Goal: Task Accomplishment & Management: Manage account settings

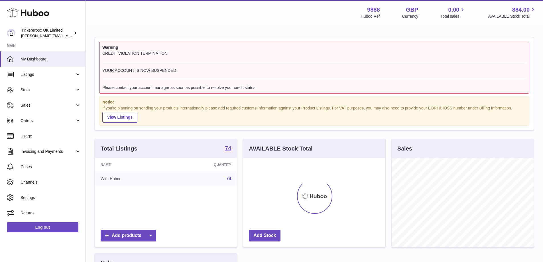
scroll to position [89, 142]
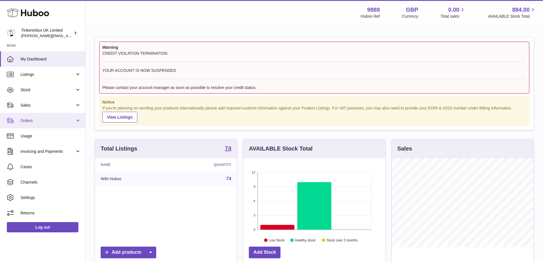
click at [59, 122] on span "Orders" at bounding box center [48, 120] width 54 height 5
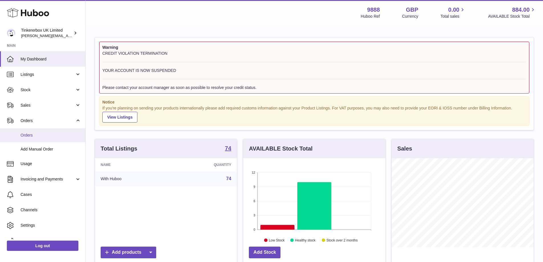
click at [49, 136] on span "Orders" at bounding box center [51, 135] width 60 height 5
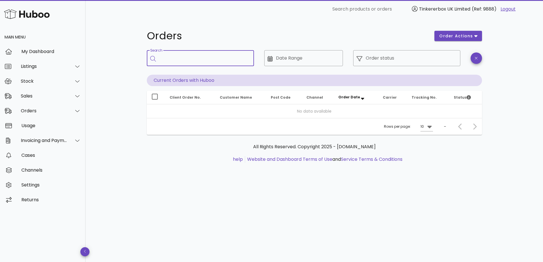
click at [177, 58] on input "Search" at bounding box center [204, 58] width 90 height 9
paste input "**********"
type input "**********"
click at [233, 123] on div "Rows per page: 10 –" at bounding box center [315, 126] width 336 height 17
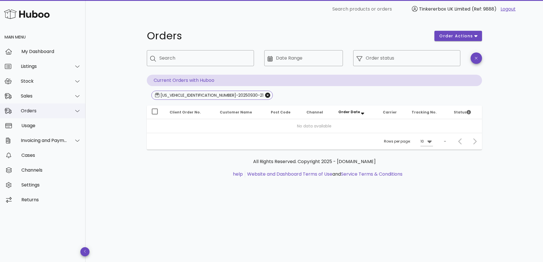
click at [63, 110] on div "Orders" at bounding box center [44, 110] width 47 height 5
click at [265, 96] on icon "Close" at bounding box center [267, 95] width 5 height 5
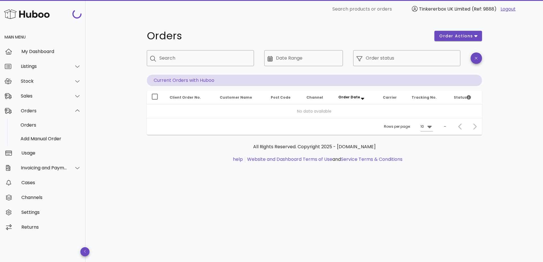
click at [235, 96] on span "Customer Name" at bounding box center [236, 97] width 32 height 5
click at [185, 100] on th "Client Order No." at bounding box center [190, 98] width 50 height 14
click at [37, 139] on div "Add Manual Order" at bounding box center [51, 138] width 60 height 5
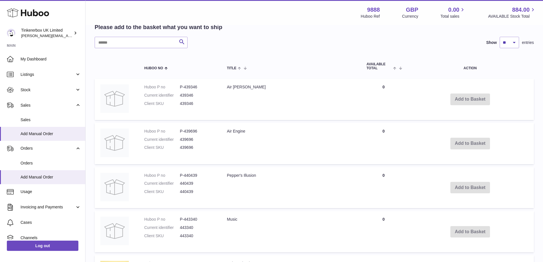
scroll to position [57, 0]
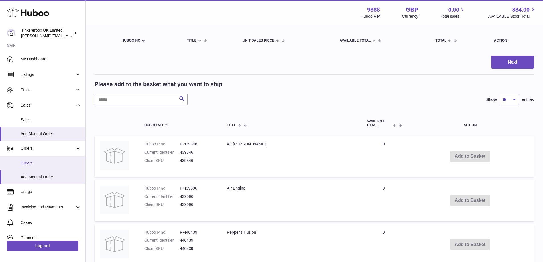
click at [28, 165] on span "Orders" at bounding box center [51, 163] width 60 height 5
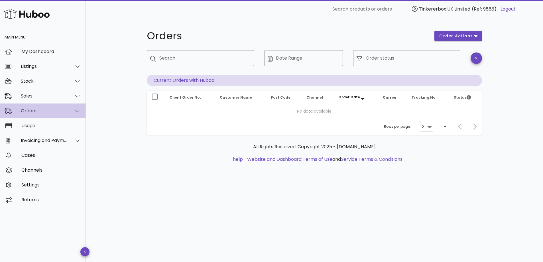
click at [58, 113] on div "Orders" at bounding box center [44, 110] width 47 height 5
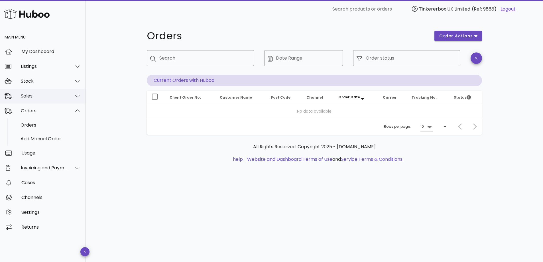
click at [50, 94] on div "Sales" at bounding box center [44, 95] width 47 height 5
click at [43, 112] on div "Sales" at bounding box center [51, 110] width 60 height 5
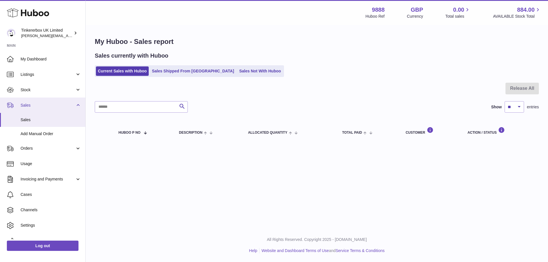
click at [46, 104] on span "Sales" at bounding box center [48, 105] width 54 height 5
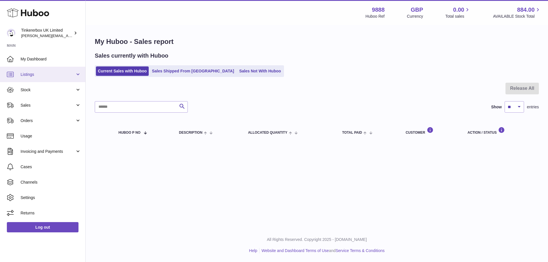
click at [53, 75] on span "Listings" at bounding box center [48, 74] width 54 height 5
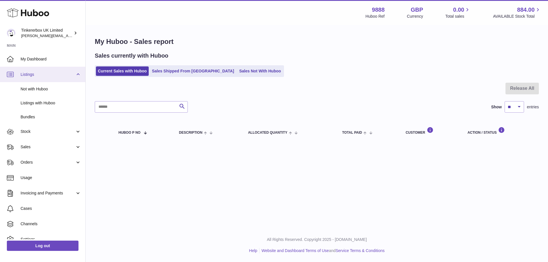
click at [58, 76] on span "Listings" at bounding box center [48, 74] width 54 height 5
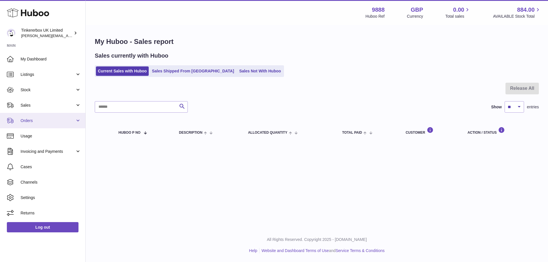
click at [30, 127] on link "Orders" at bounding box center [42, 120] width 85 height 15
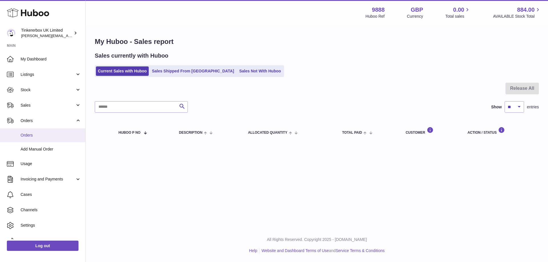
click at [36, 138] on span "Orders" at bounding box center [51, 135] width 60 height 5
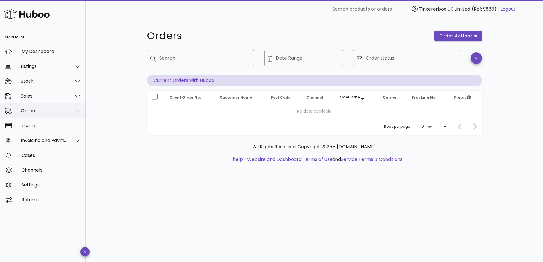
click at [42, 112] on div "Orders" at bounding box center [44, 110] width 47 height 5
click at [39, 114] on div "Orders" at bounding box center [43, 111] width 86 height 15
click at [45, 54] on div "My Dashboard" at bounding box center [51, 51] width 60 height 5
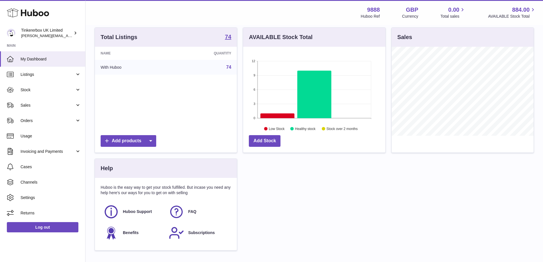
scroll to position [151, 0]
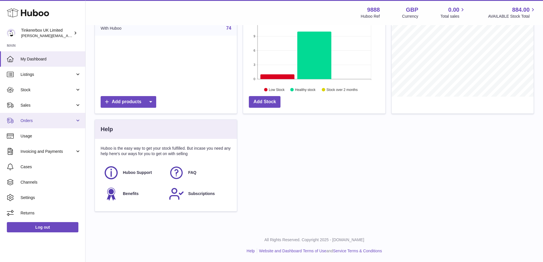
click at [51, 124] on link "Orders" at bounding box center [42, 120] width 85 height 15
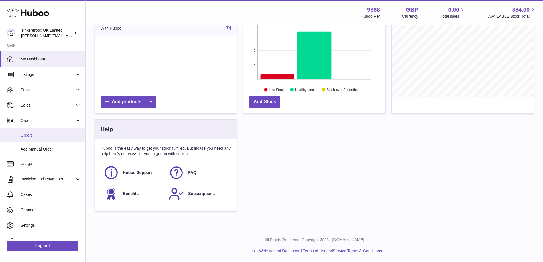
click at [45, 135] on span "Orders" at bounding box center [51, 135] width 60 height 5
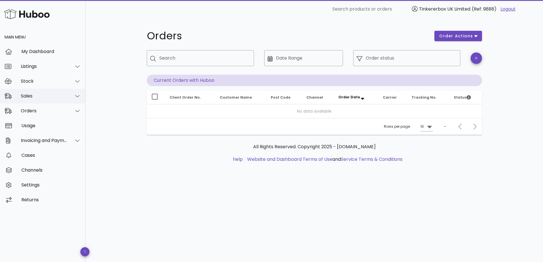
click at [48, 96] on div "Sales" at bounding box center [44, 95] width 47 height 5
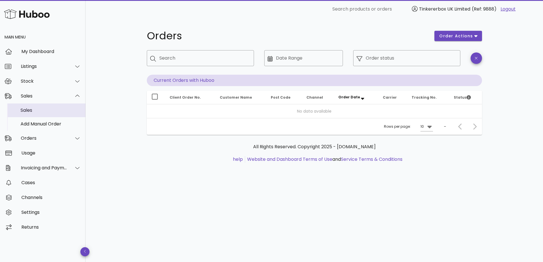
click at [40, 109] on div "Sales" at bounding box center [51, 110] width 60 height 5
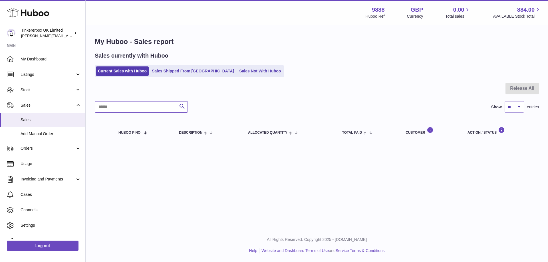
click at [144, 108] on input "text" at bounding box center [141, 106] width 93 height 11
paste input "**********"
type input "**********"
click at [170, 72] on link "Sales Shipped From Huboo" at bounding box center [193, 70] width 86 height 9
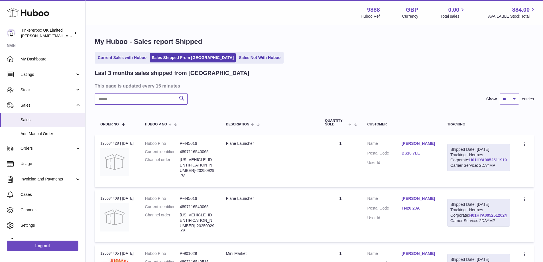
click at [148, 99] on input "text" at bounding box center [141, 98] width 93 height 11
paste input "**********"
type input "**********"
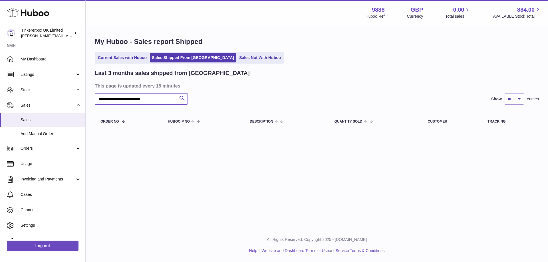
drag, startPoint x: 173, startPoint y: 98, endPoint x: 85, endPoint y: 97, distance: 87.9
click at [85, 97] on div "Huboo Tinkererbox UK Limited stephen.chan@tinkererbox.co.uk Main My Dashboard L…" at bounding box center [274, 131] width 548 height 262
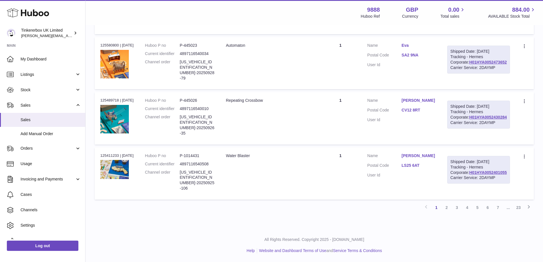
scroll to position [572, 0]
click at [290, 175] on td "Description Water Blaster" at bounding box center [269, 174] width 99 height 52
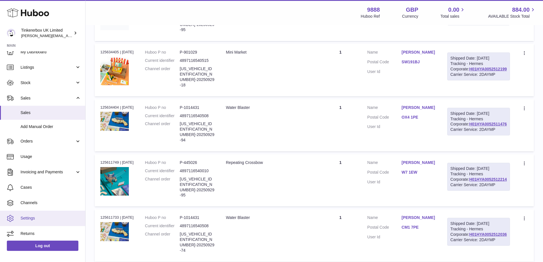
scroll to position [9, 0]
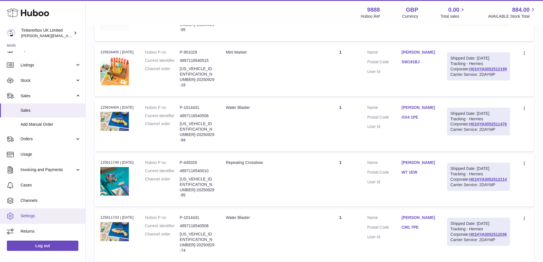
click at [40, 215] on span "Settings" at bounding box center [51, 215] width 60 height 5
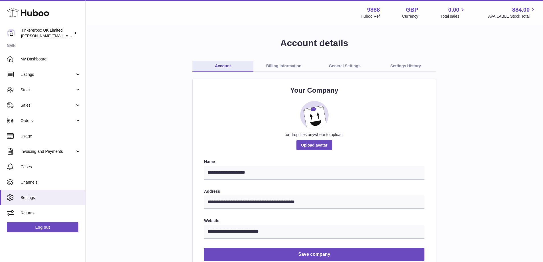
click at [296, 63] on link "Billing Information" at bounding box center [284, 66] width 61 height 11
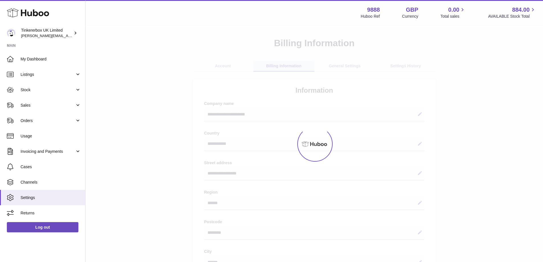
select select "**"
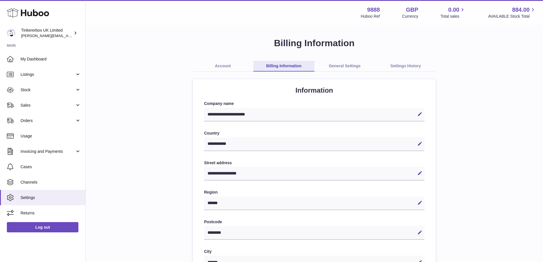
click at [349, 68] on link "General Settings" at bounding box center [345, 66] width 61 height 11
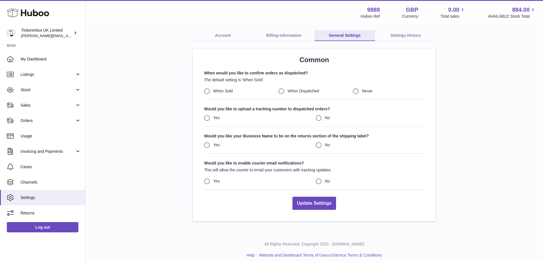
scroll to position [35, 0]
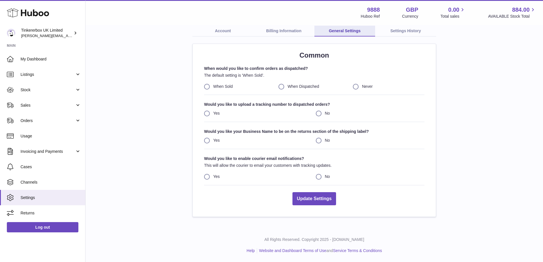
click at [395, 33] on link "Settings History" at bounding box center [405, 31] width 61 height 11
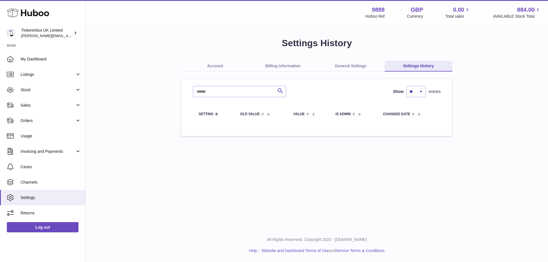
click at [211, 64] on link "Account" at bounding box center [215, 66] width 68 height 11
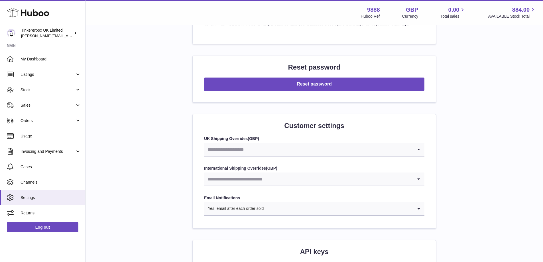
scroll to position [650, 0]
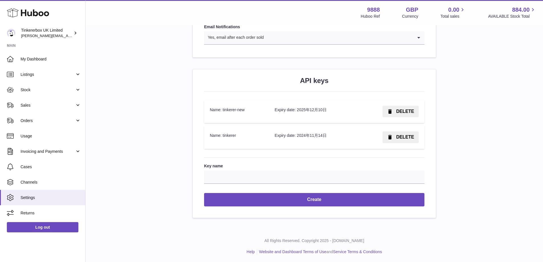
click at [298, 106] on td "Expiry date: 2025年12月10日" at bounding box center [313, 111] width 89 height 23
drag, startPoint x: 279, startPoint y: 109, endPoint x: 351, endPoint y: 113, distance: 72.3
click at [351, 113] on td "Expiry date: 2025年12月10日" at bounding box center [313, 111] width 89 height 23
click at [282, 129] on td "Expiry date: 2024年11月14日" at bounding box center [313, 137] width 89 height 23
drag, startPoint x: 252, startPoint y: 113, endPoint x: 243, endPoint y: 113, distance: 8.6
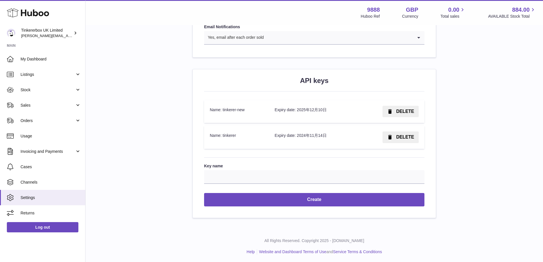
click at [243, 113] on td "Name: tinkerer-new" at bounding box center [236, 111] width 65 height 23
click at [252, 128] on td "Name: tinkerer" at bounding box center [236, 137] width 65 height 23
click at [231, 107] on td "Name: tinkerer-new" at bounding box center [236, 111] width 65 height 23
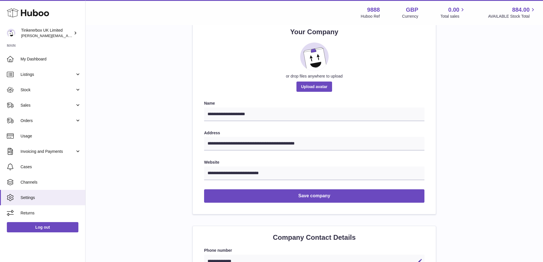
scroll to position [51, 0]
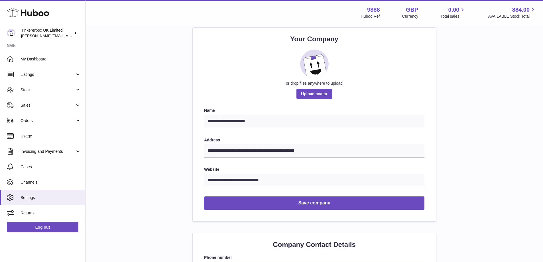
drag, startPoint x: 282, startPoint y: 178, endPoint x: 207, endPoint y: 178, distance: 75.6
click at [207, 178] on input "**********" at bounding box center [314, 181] width 221 height 14
click at [229, 167] on label "Website" at bounding box center [314, 169] width 221 height 5
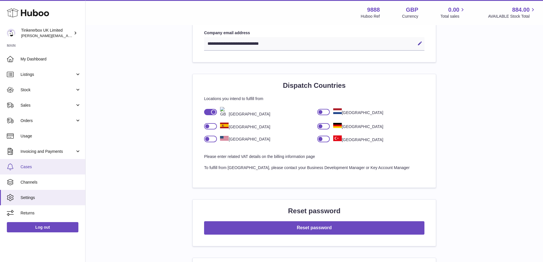
scroll to position [337, 0]
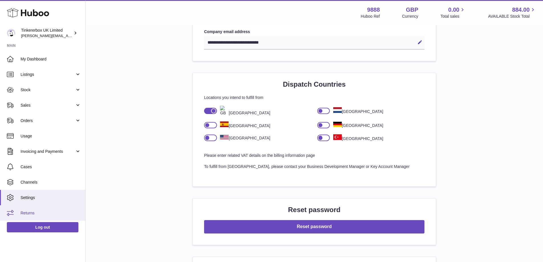
click at [45, 211] on span "Returns" at bounding box center [51, 213] width 60 height 5
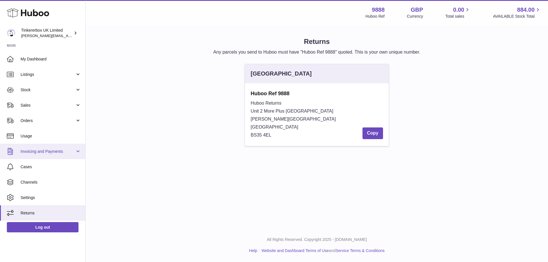
click at [60, 153] on span "Invoicing and Payments" at bounding box center [48, 151] width 54 height 5
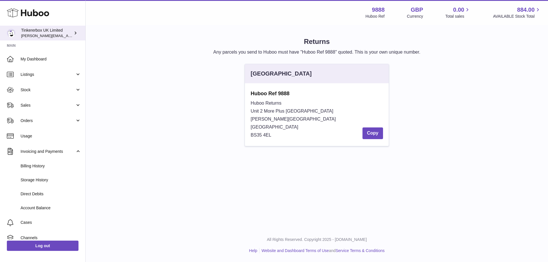
click at [68, 27] on link "Tinkererbox UK Limited [PERSON_NAME][EMAIL_ADDRESS][PERSON_NAME][DOMAIN_NAME]" at bounding box center [42, 33] width 85 height 15
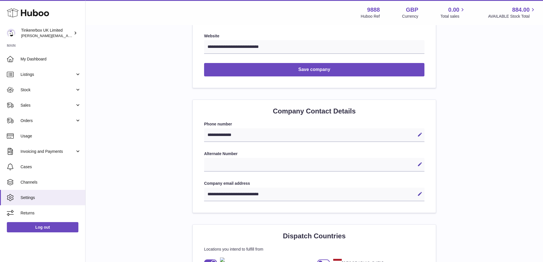
scroll to position [257, 0]
